Goal: Task Accomplishment & Management: Manage account settings

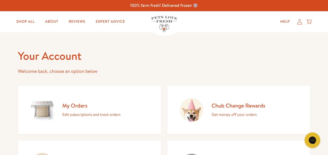
click at [95, 113] on p "Edit subscriptions and track orders" at bounding box center [91, 114] width 58 height 7
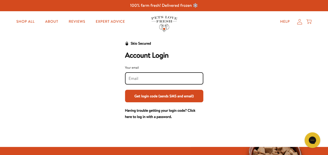
click at [162, 77] on input "Your email" at bounding box center [164, 79] width 71 height 6
type input "rachel.tuxworth@outlook.com"
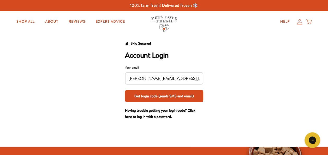
click at [172, 95] on button "Get login code (sends SMS and email)" at bounding box center [164, 96] width 78 height 13
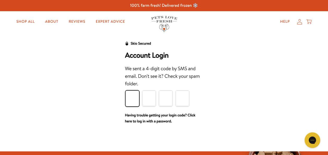
type input "1"
type input "8"
type input "5"
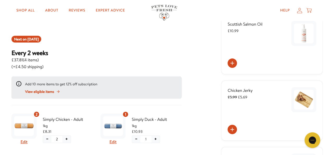
scroll to position [130, 0]
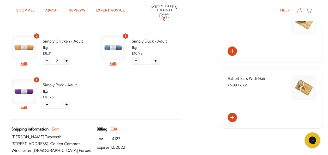
click at [137, 59] on button "−" at bounding box center [136, 60] width 8 height 7
click at [139, 78] on span "Confirm" at bounding box center [136, 79] width 12 height 6
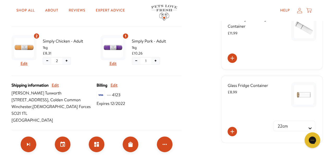
click at [156, 59] on button "+" at bounding box center [155, 60] width 8 height 7
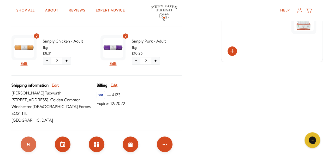
click at [30, 143] on icon "Skip subscription" at bounding box center [28, 144] width 3 height 3
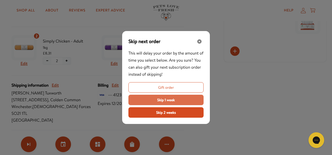
click at [171, 99] on span "Skip 1 week" at bounding box center [165, 100] width 17 height 6
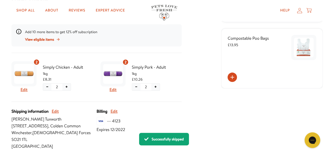
scroll to position [0, 0]
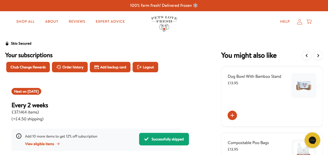
click at [298, 21] on icon at bounding box center [299, 21] width 5 height 5
